Goal: Navigation & Orientation: Find specific page/section

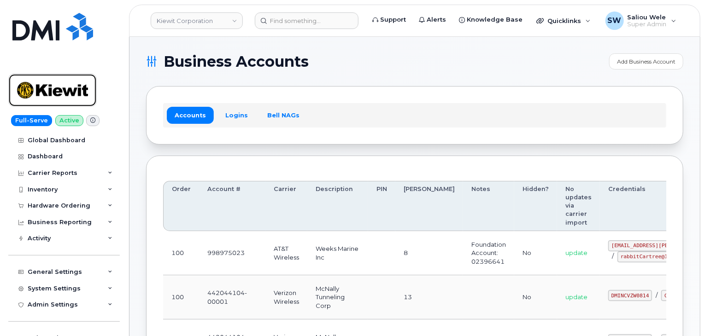
click at [31, 82] on img at bounding box center [52, 90] width 71 height 27
click at [228, 23] on link "Kiewit Corporation" at bounding box center [197, 20] width 92 height 17
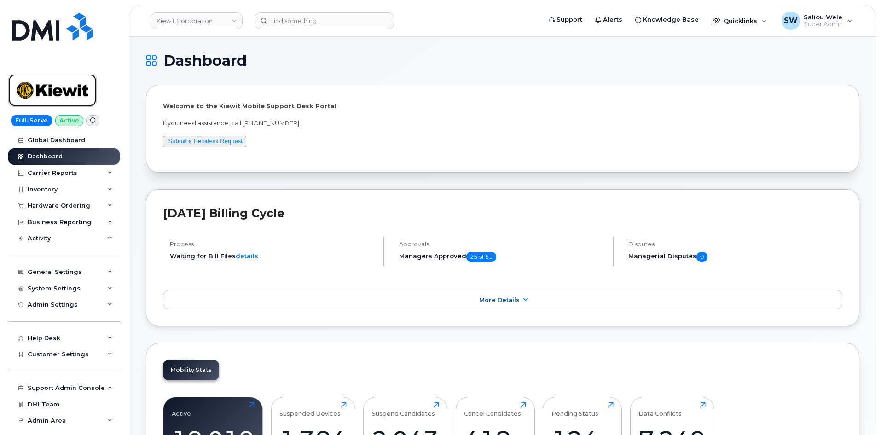
click at [68, 87] on img at bounding box center [52, 90] width 71 height 27
